Goal: Register for event/course

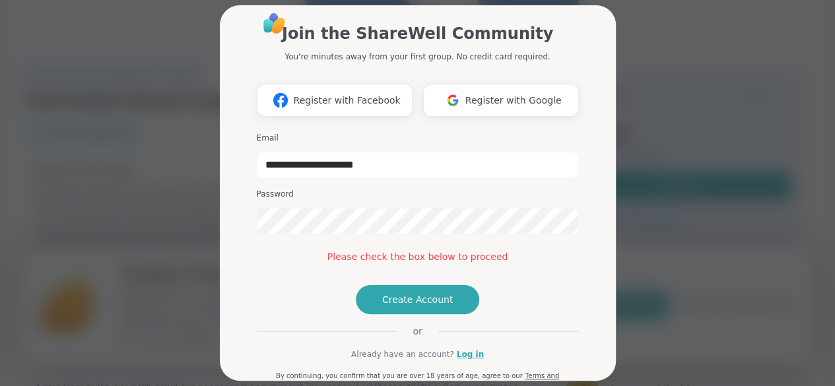
scroll to position [102, 0]
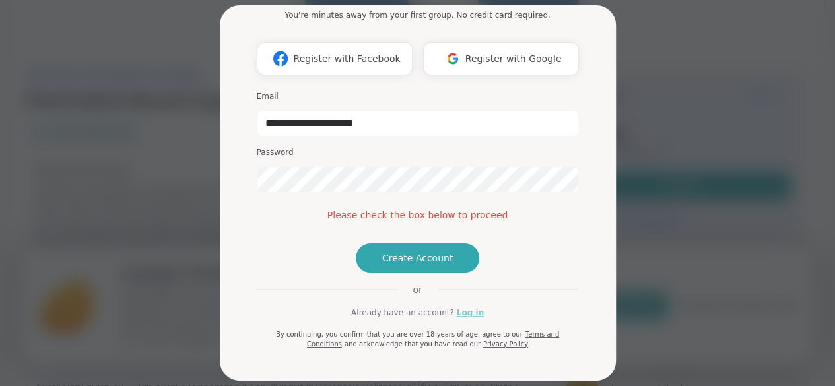
click at [471, 315] on link "Log in" at bounding box center [470, 313] width 27 height 12
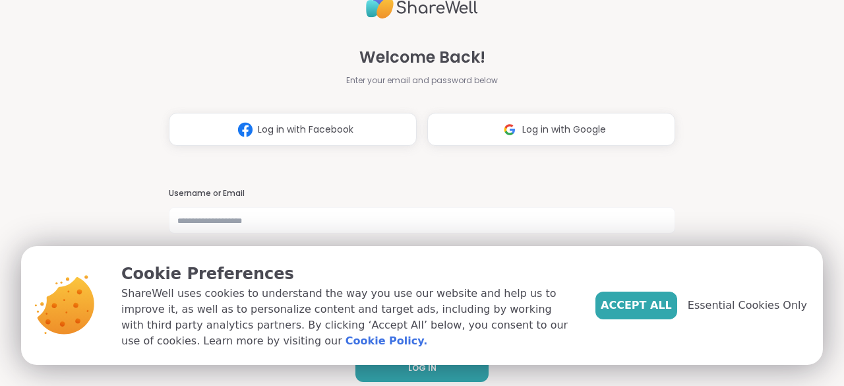
scroll to position [13, 0]
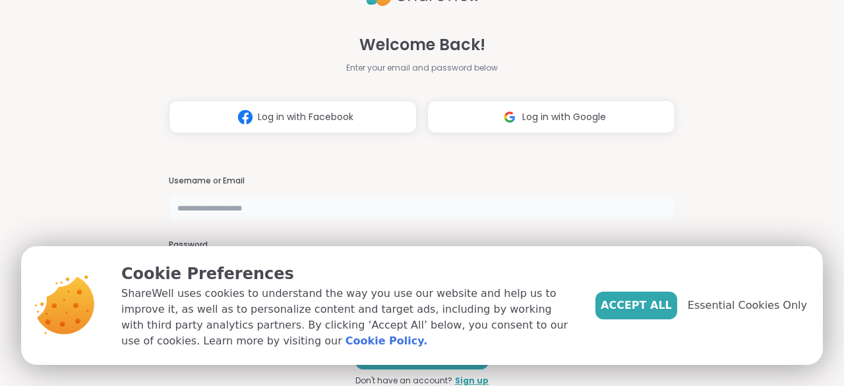
click at [363, 201] on input "text" at bounding box center [422, 208] width 507 height 26
type input "**********"
click at [635, 302] on span "Accept All" at bounding box center [636, 306] width 71 height 16
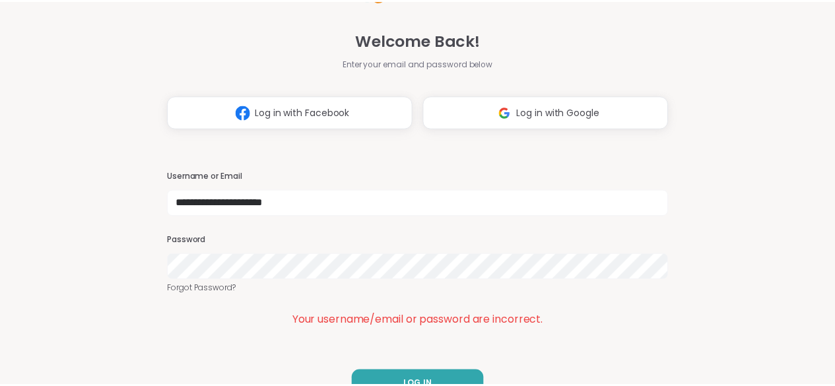
scroll to position [30, 0]
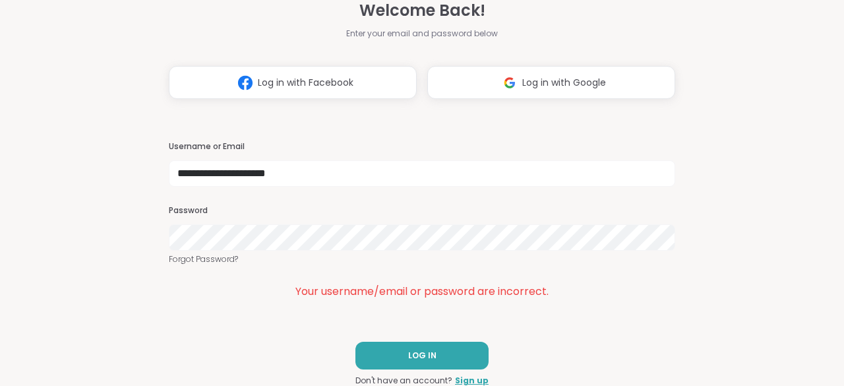
click at [565, 325] on div "**********" at bounding box center [422, 163] width 507 height 386
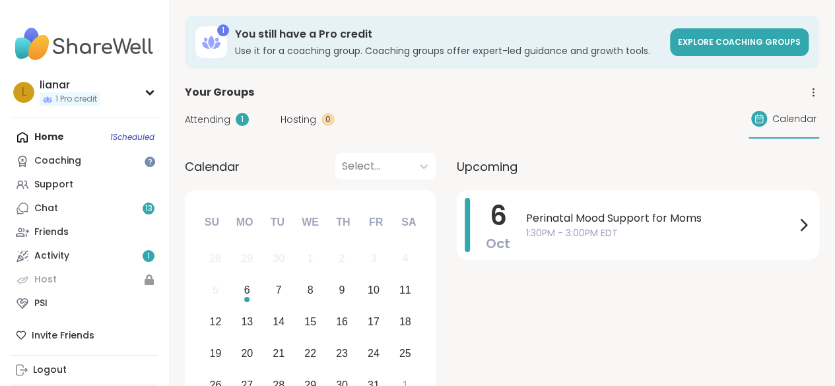
click at [222, 123] on span "Attending" at bounding box center [208, 120] width 46 height 14
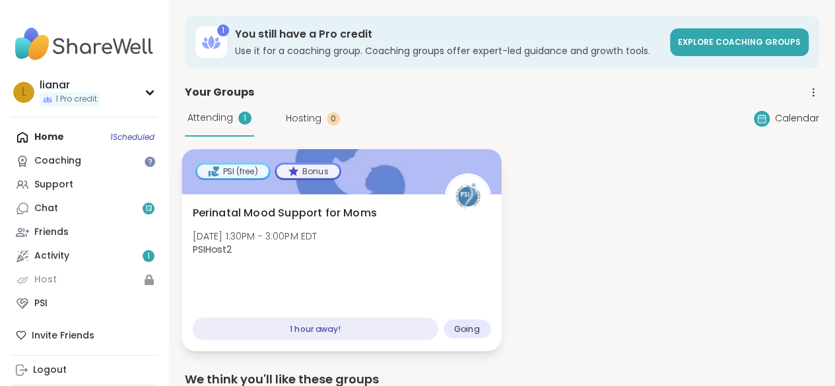
drag, startPoint x: 301, startPoint y: 226, endPoint x: 261, endPoint y: 233, distance: 40.2
click at [261, 233] on span "Mon, Oct 06 | 1:30PM - 3:00PM EDT" at bounding box center [255, 235] width 125 height 13
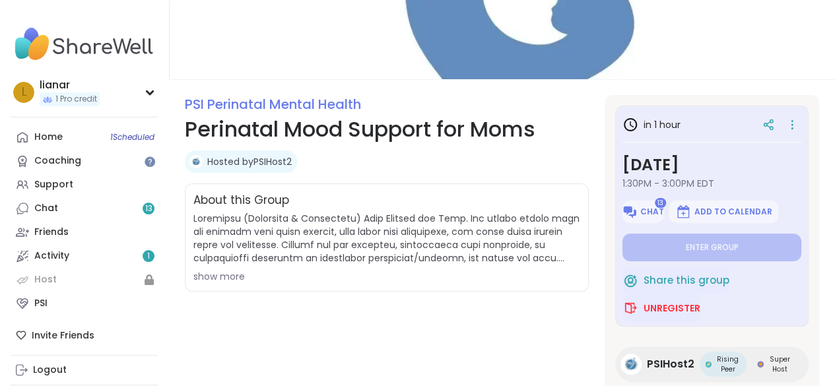
click at [220, 273] on div "show more" at bounding box center [386, 276] width 387 height 13
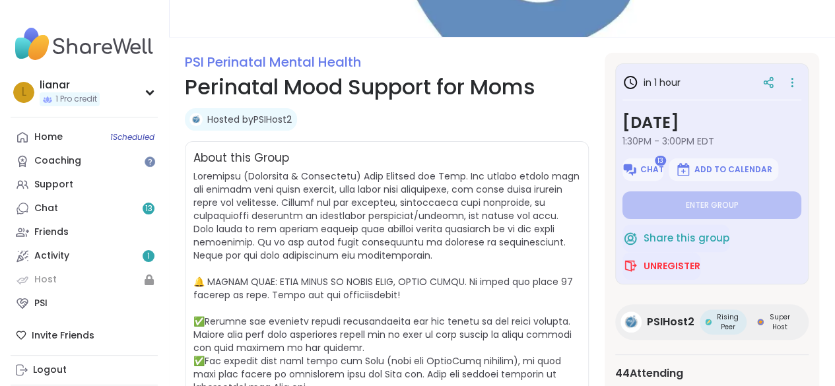
scroll to position [135, 0]
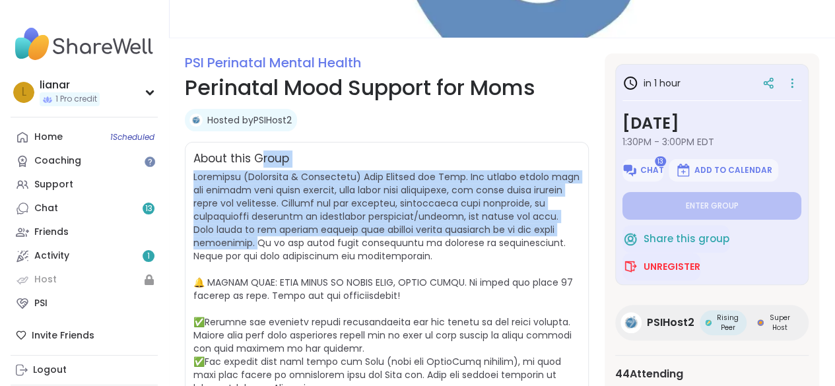
drag, startPoint x: 259, startPoint y: 166, endPoint x: 325, endPoint y: 240, distance: 99.1
click at [325, 240] on div "About this Group show less" at bounding box center [387, 308] width 404 height 333
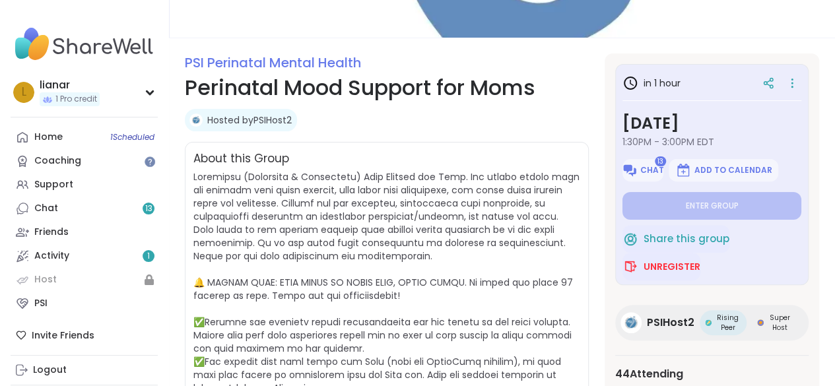
click at [325, 240] on span at bounding box center [386, 308] width 386 height 277
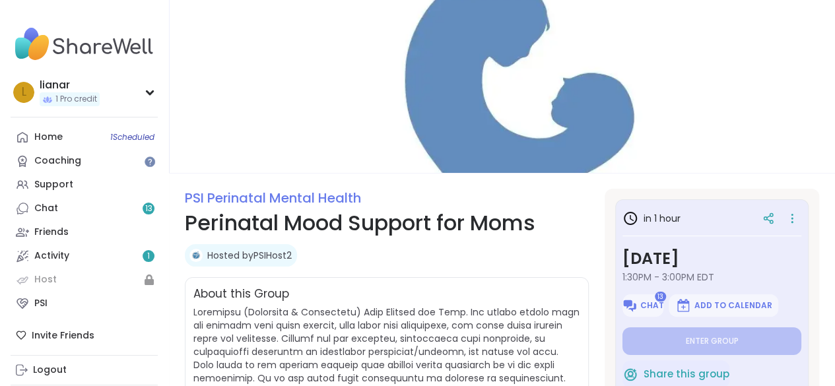
scroll to position [64, 0]
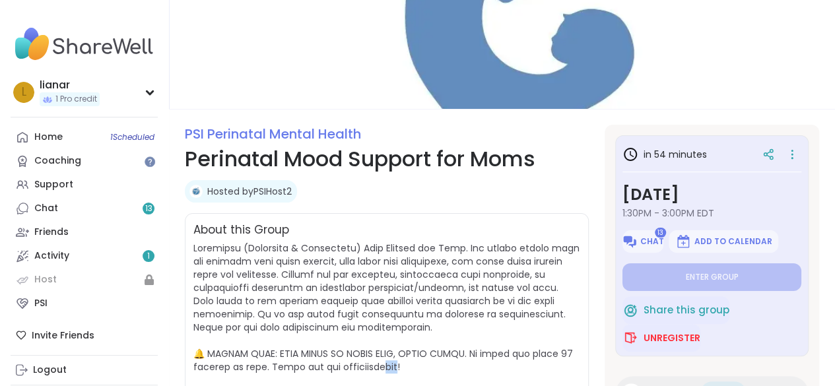
drag, startPoint x: 392, startPoint y: 360, endPoint x: 403, endPoint y: 370, distance: 15.4
click at [403, 370] on span at bounding box center [386, 379] width 386 height 277
